Goal: Task Accomplishment & Management: Manage account settings

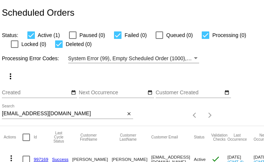
click at [30, 111] on div "[EMAIL_ADDRESS][DOMAIN_NAME] Search" at bounding box center [63, 112] width 123 height 15
click at [33, 114] on input "[EMAIL_ADDRESS][DOMAIN_NAME]" at bounding box center [63, 114] width 123 height 6
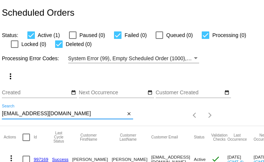
paste input "bethwebb1960@yahoo"
type input "bethwebb1960@yahoo.com"
